Goal: Information Seeking & Learning: Understand process/instructions

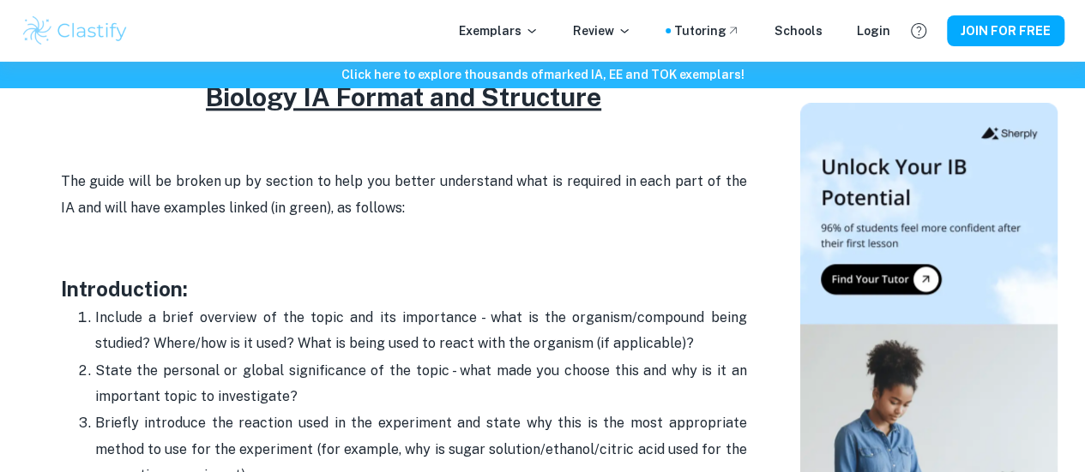
scroll to position [991, 0]
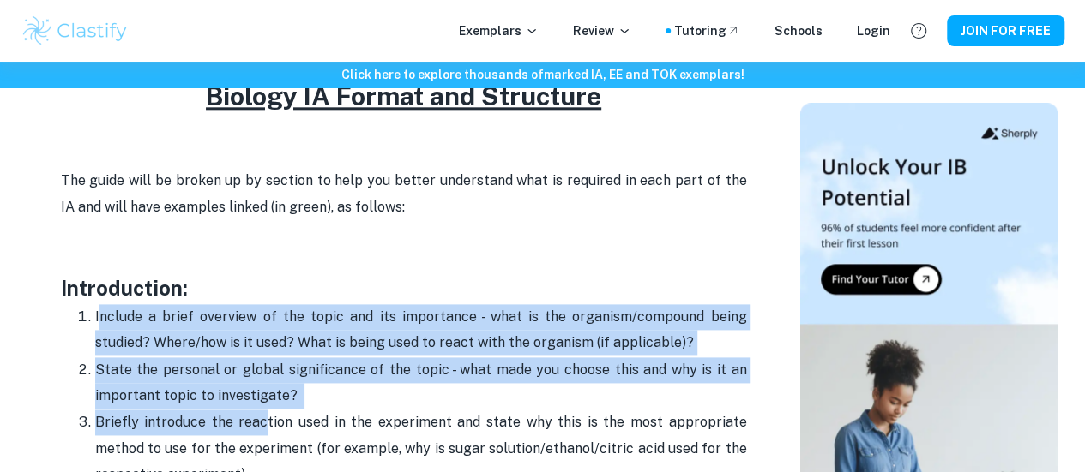
drag, startPoint x: 97, startPoint y: 332, endPoint x: 263, endPoint y: 433, distance: 194.7
click at [263, 433] on ol "Include a brief overview of the topic and its importance - what is the organism…" at bounding box center [404, 475] width 686 height 343
click at [263, 433] on p "Briefly introduce the reaction used in the experiment and state why this is the…" at bounding box center [421, 449] width 652 height 78
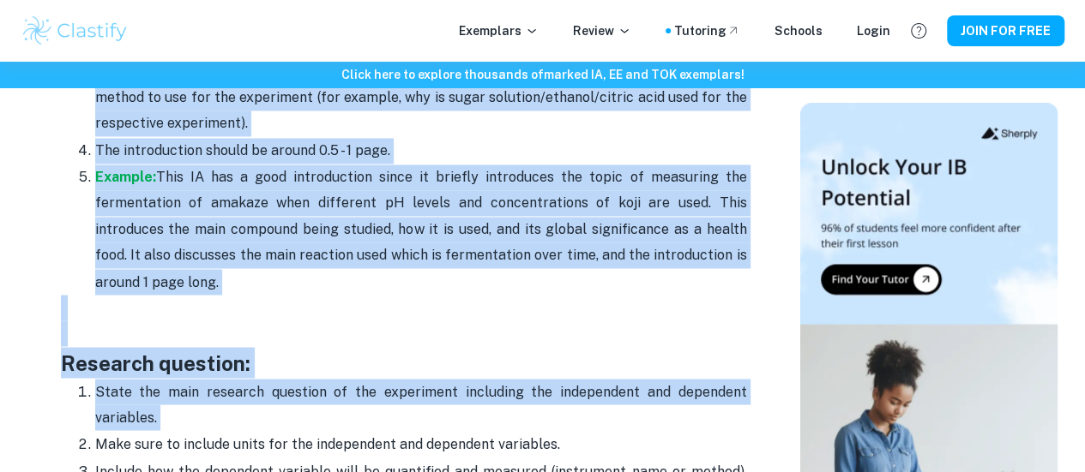
scroll to position [1446, 0]
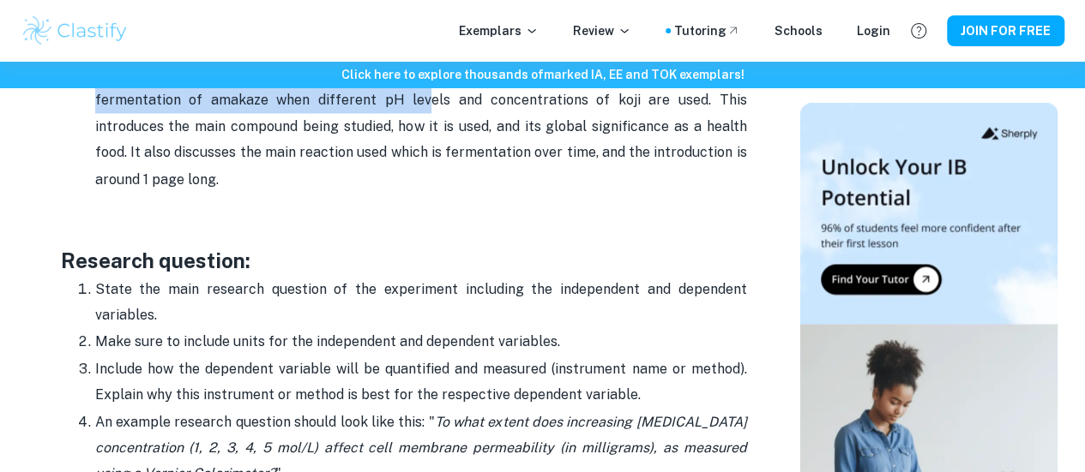
drag, startPoint x: 94, startPoint y: 172, endPoint x: 389, endPoint y: 104, distance: 302.8
click at [389, 104] on ol "Include a brief overview of the topic and its importance - what is the organism…" at bounding box center [404, 20] width 686 height 343
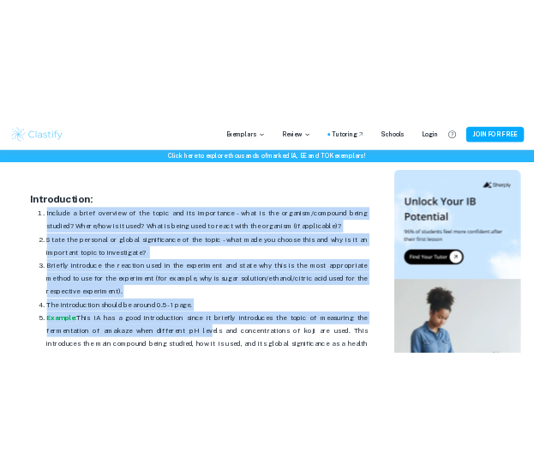
scroll to position [1123, 0]
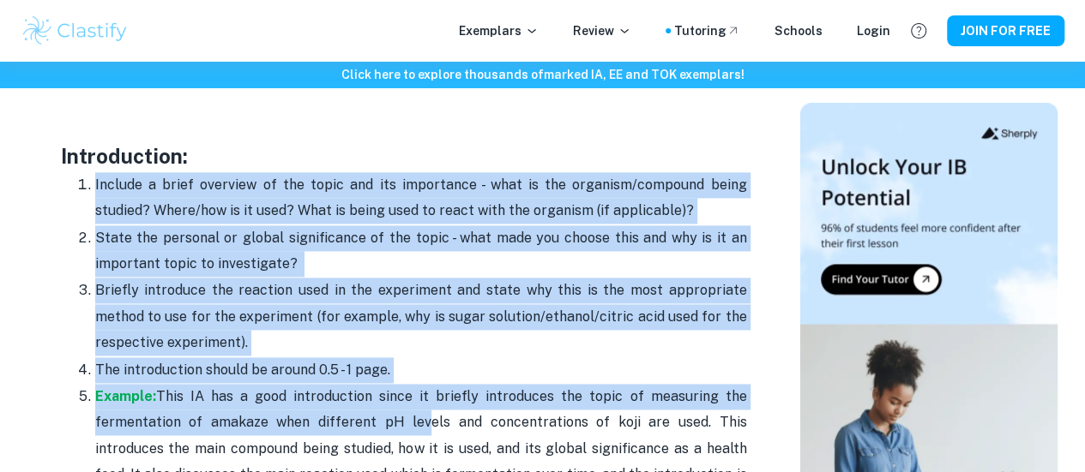
click at [298, 347] on p "Briefly introduce the reaction used in the experiment and state why this is the…" at bounding box center [421, 317] width 652 height 78
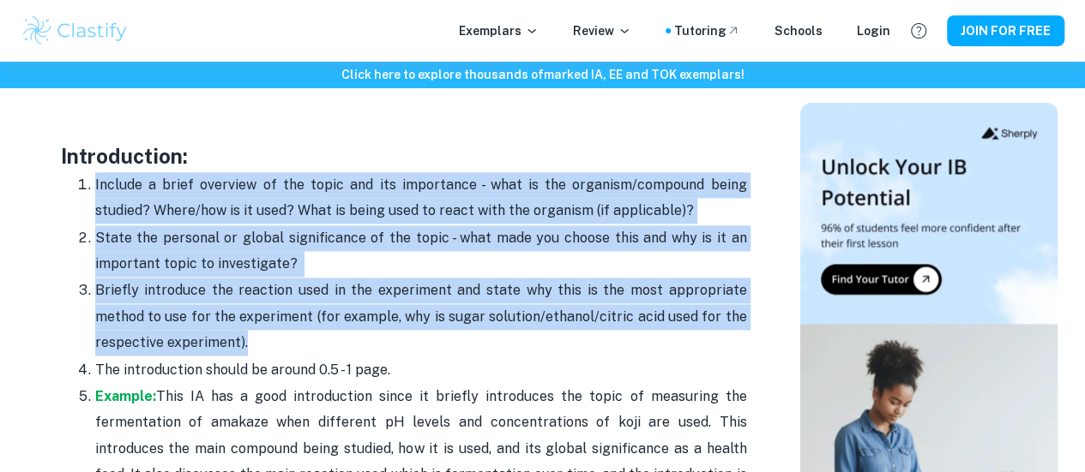
drag, startPoint x: 247, startPoint y: 359, endPoint x: 96, endPoint y: 196, distance: 222.1
click at [96, 196] on ol "Include a brief overview of the topic and its importance - what is the organism…" at bounding box center [404, 342] width 686 height 343
copy ol "Include a brief overview of the topic and its importance - what is the organism…"
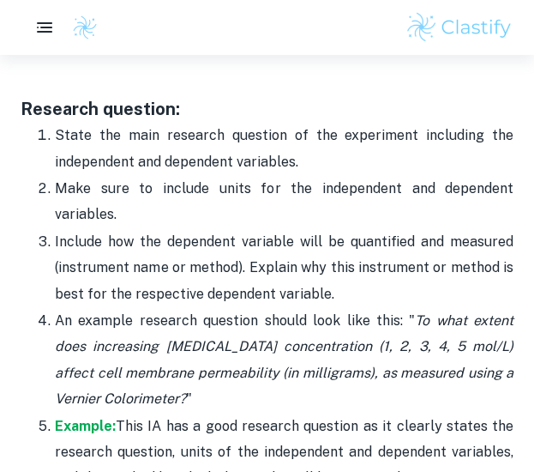
scroll to position [1691, 0]
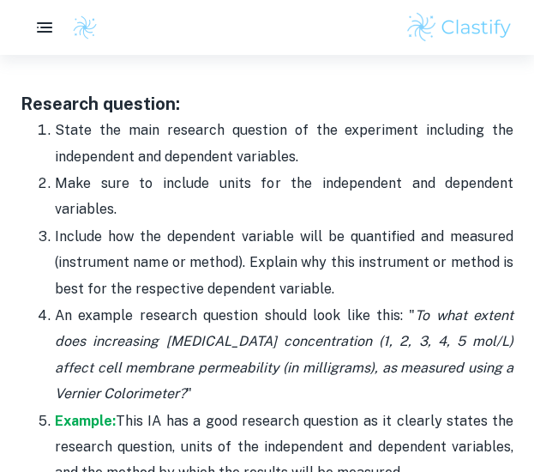
drag, startPoint x: 57, startPoint y: 128, endPoint x: 338, endPoint y: 290, distance: 324.6
click at [338, 290] on ol "State the main research question of the experiment including the independent an…" at bounding box center [267, 301] width 493 height 369
copy ol "State the main research question of the experiment including the independent an…"
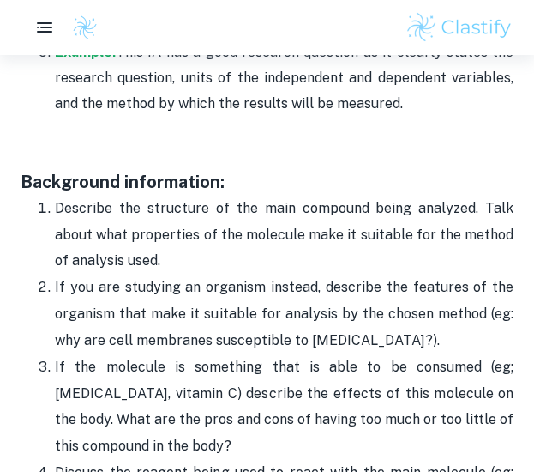
scroll to position [2077, 0]
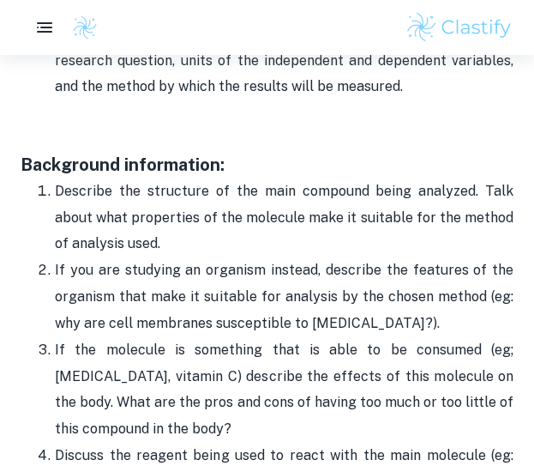
drag, startPoint x: 57, startPoint y: 189, endPoint x: 223, endPoint y: 435, distance: 297.0
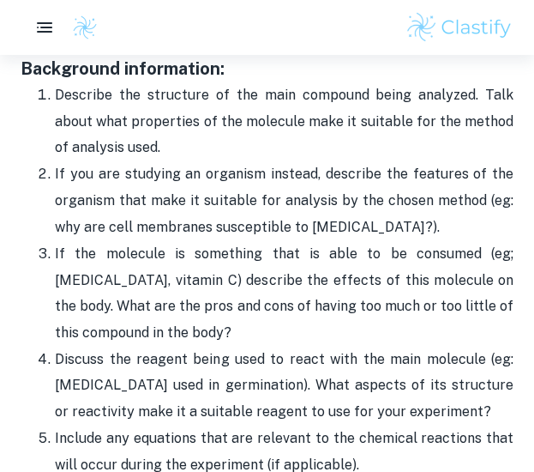
scroll to position [2176, 0]
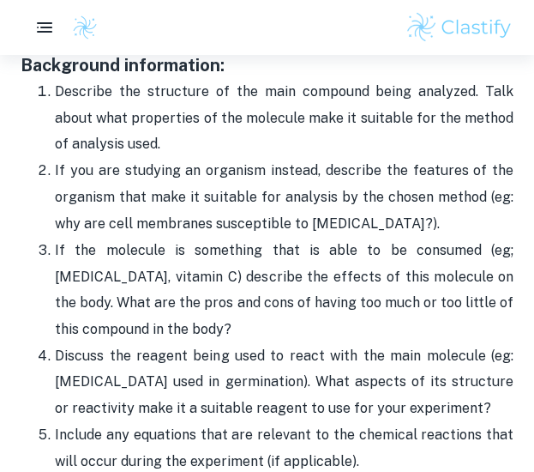
click at [59, 81] on p "Describe the structure of the main compound being analyzed. Talk about what pro…" at bounding box center [284, 118] width 459 height 78
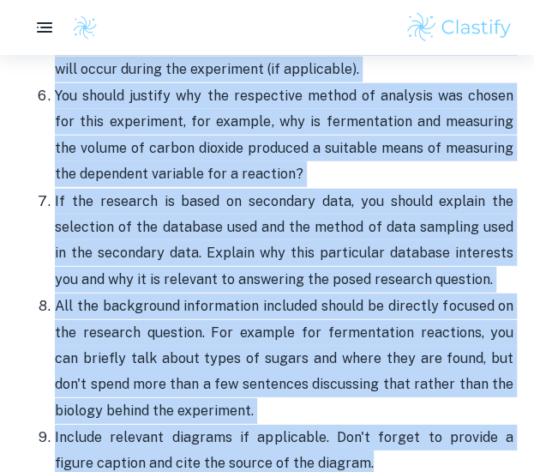
scroll to position [2679, 0]
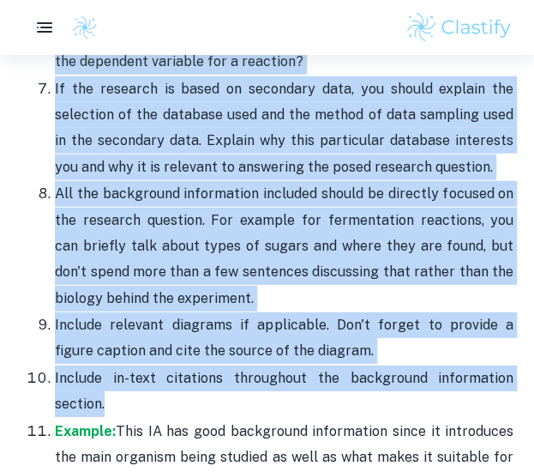
drag, startPoint x: 57, startPoint y: 91, endPoint x: 513, endPoint y: 387, distance: 542.9
click at [513, 387] on ol "Describe the structure of the main compound being analyzed. Talk about what pro…" at bounding box center [267, 75] width 493 height 1000
copy ol "Loremips dol sitametco ad eli sedd eiusmodt incid utlabore. Etdo magna aliq eni…"
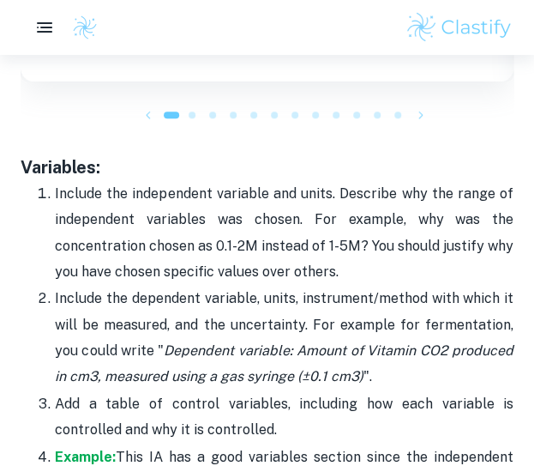
scroll to position [3437, 0]
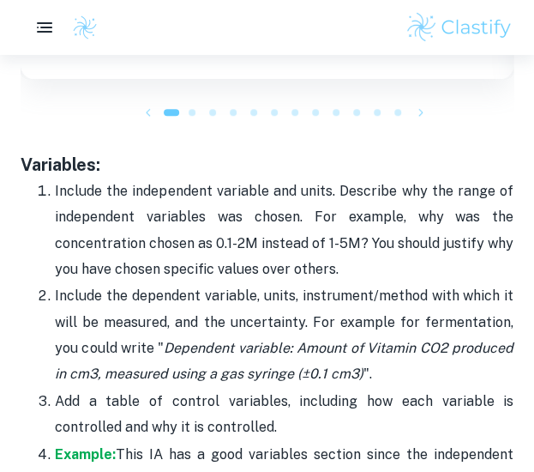
drag, startPoint x: 56, startPoint y: 143, endPoint x: 340, endPoint y: 375, distance: 366.9
click at [340, 375] on ol "Include the independent variable and units. Describe why the range of independe…" at bounding box center [267, 374] width 493 height 394
copy ol "Include the independent variable and units. Describe why the range of independe…"
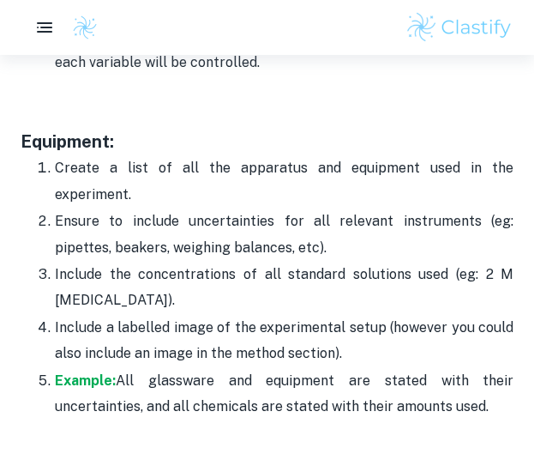
scroll to position [3931, 0]
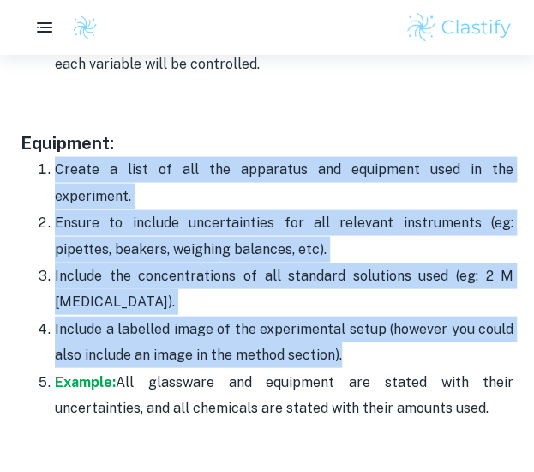
drag, startPoint x: 57, startPoint y: 116, endPoint x: 355, endPoint y: 277, distance: 338.4
click at [355, 277] on ol "Create a list of all the apparatus and equipment used in the experiment. Ensure…" at bounding box center [267, 287] width 493 height 265
copy ol "Create a list of all the apparatus and equipment used in the experiment. Ensure…"
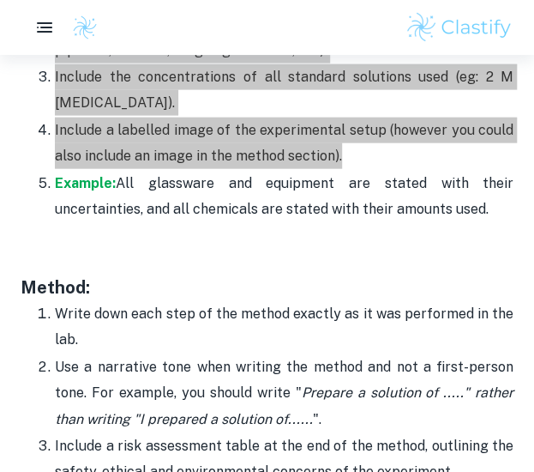
scroll to position [4166, 0]
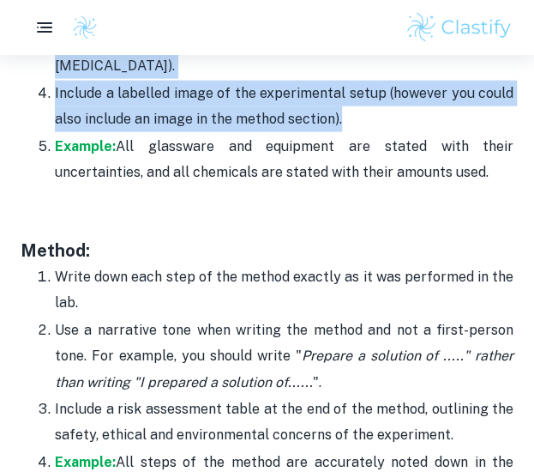
drag, startPoint x: 58, startPoint y: 207, endPoint x: 465, endPoint y: 363, distance: 435.3
click at [465, 363] on ol "Write down each step of the method exactly as it was performed in the lab. Use …" at bounding box center [267, 408] width 493 height 290
copy ol "Write down each step of the method exactly as it was performed in the lab. Use …"
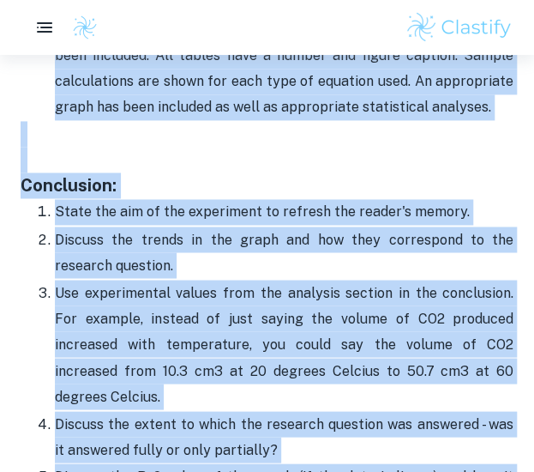
scroll to position [5487, 0]
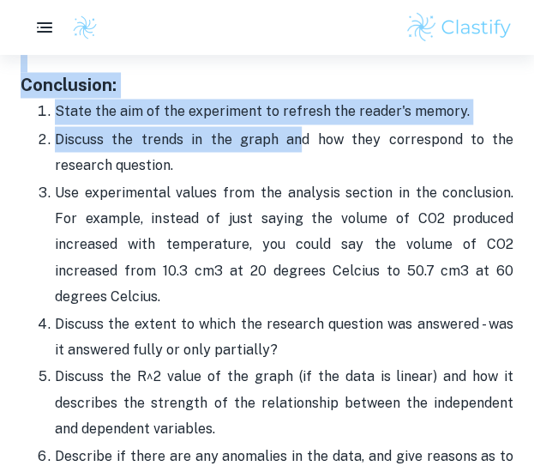
drag, startPoint x: 53, startPoint y: 232, endPoint x: 302, endPoint y: 66, distance: 299.2
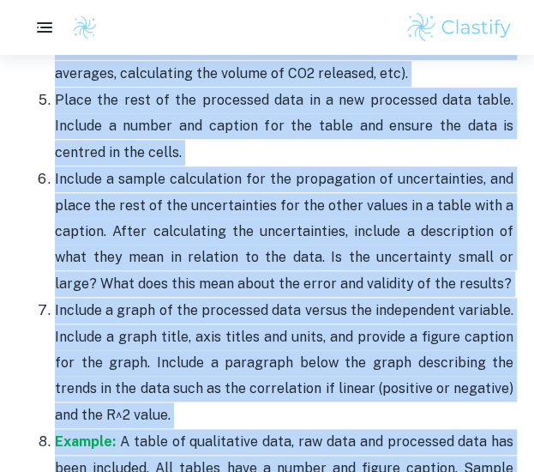
scroll to position [4975, 0]
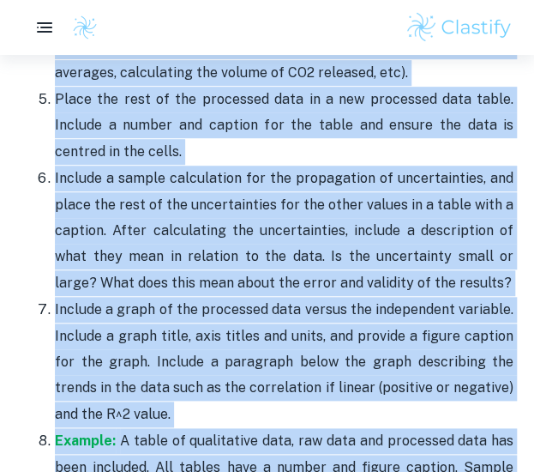
click at [243, 297] on p "Include a graph of the processed data versus the independent variable. Include …" at bounding box center [284, 362] width 459 height 130
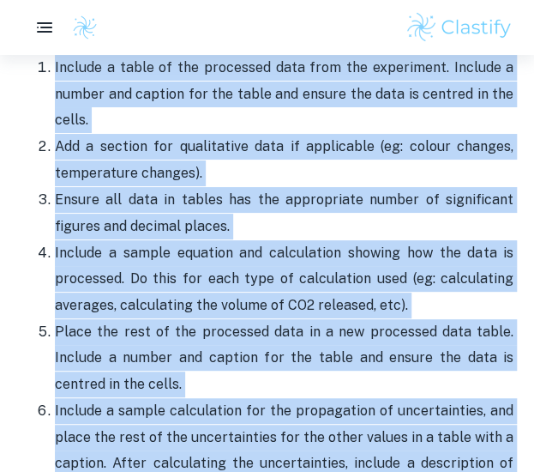
scroll to position [4683, 0]
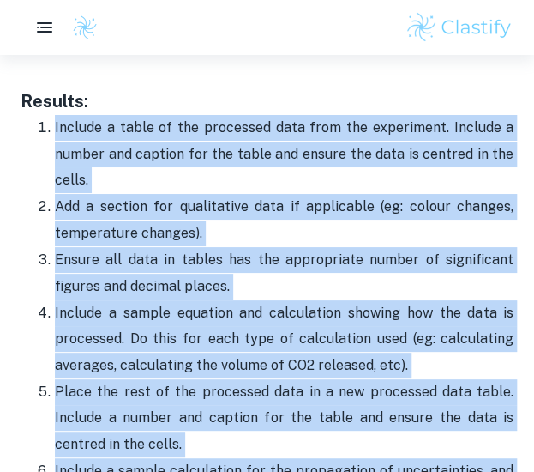
drag, startPoint x: 175, startPoint y: 343, endPoint x: 50, endPoint y: 57, distance: 311.7
click at [50, 114] on ol "Include a table of the processed data from the experiment. Include a number and…" at bounding box center [267, 469] width 493 height 711
copy ol "Loremip d sitam co adi elitseddo eius temp inc utlaboreet. Dolorem a enimad min…"
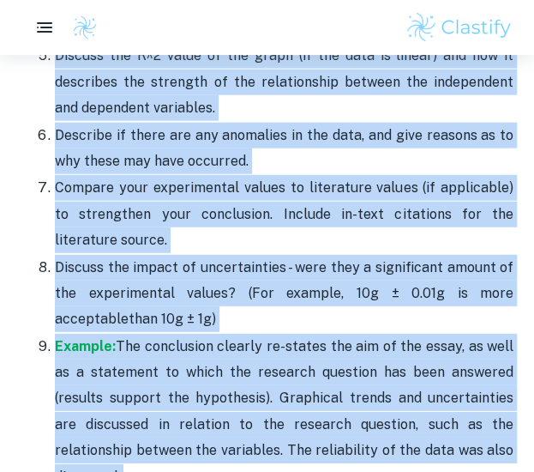
scroll to position [5817, 0]
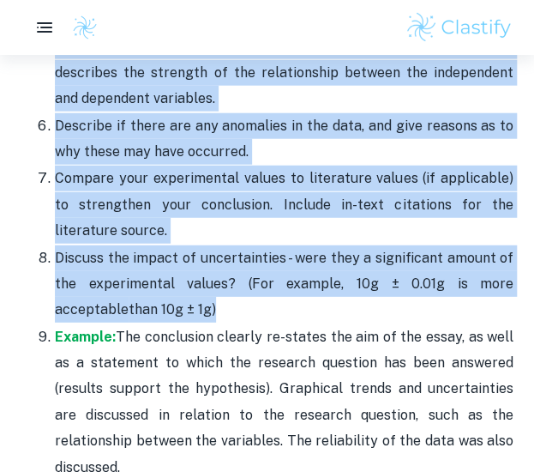
drag, startPoint x: 57, startPoint y: 131, endPoint x: 365, endPoint y: 220, distance: 321.3
click at [365, 220] on ol "State the aim of the experiment to refresh the reader's memory. Discuss the tre…" at bounding box center [267, 125] width 493 height 712
copy ol "Lorem ips dol si ame consectetu ad elitsed doe tempor'i utlabo. Etdolor mag ali…"
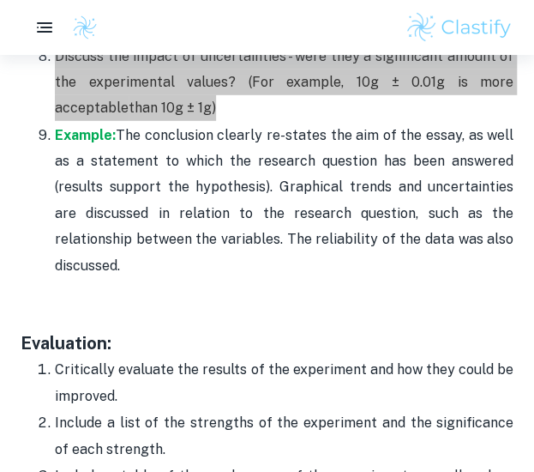
scroll to position [6020, 0]
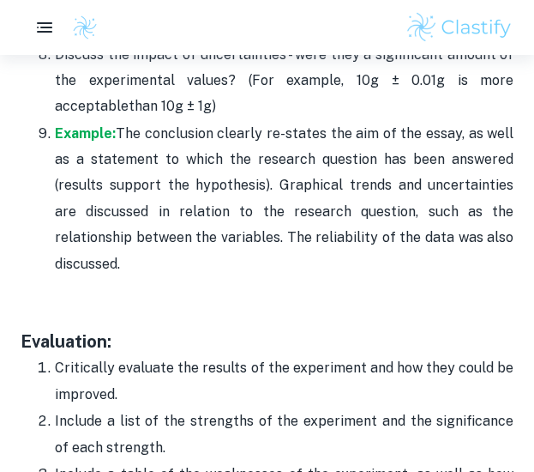
click at [289, 408] on p "Include a list of the strengths of the experiment and the significance of each …" at bounding box center [284, 434] width 459 height 52
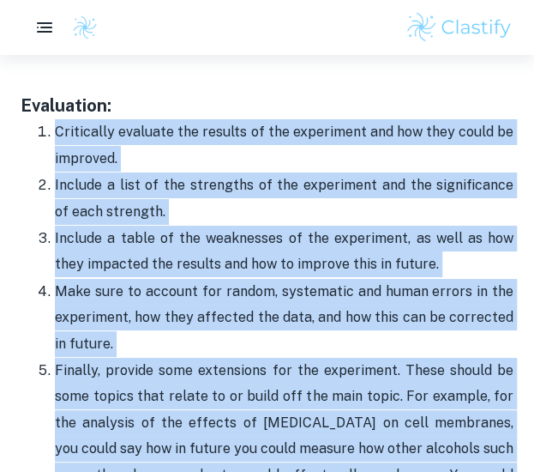
scroll to position [6402, 0]
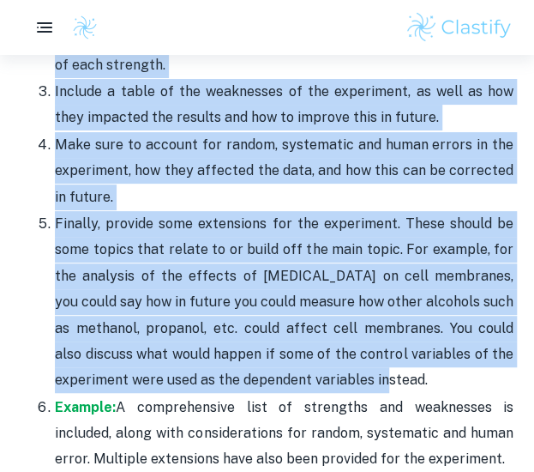
drag, startPoint x: 55, startPoint y: 250, endPoint x: 344, endPoint y: 268, distance: 289.6
click at [344, 268] on ol "Critically evaluate the results of the experiment and how they could be improve…" at bounding box center [267, 222] width 493 height 500
copy ol "Critically evaluate the results of the experiment and how they could be improve…"
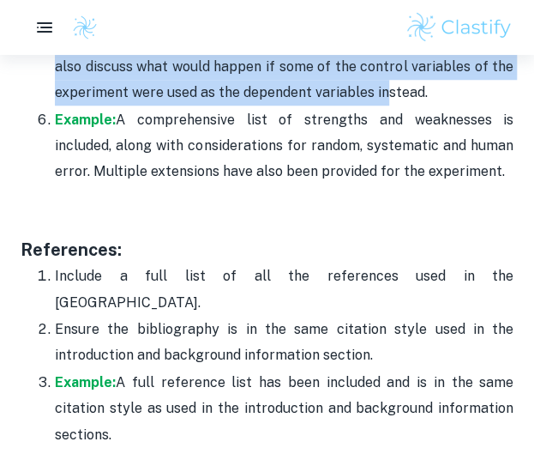
scroll to position [6737, 0]
